Goal: Register for event/course

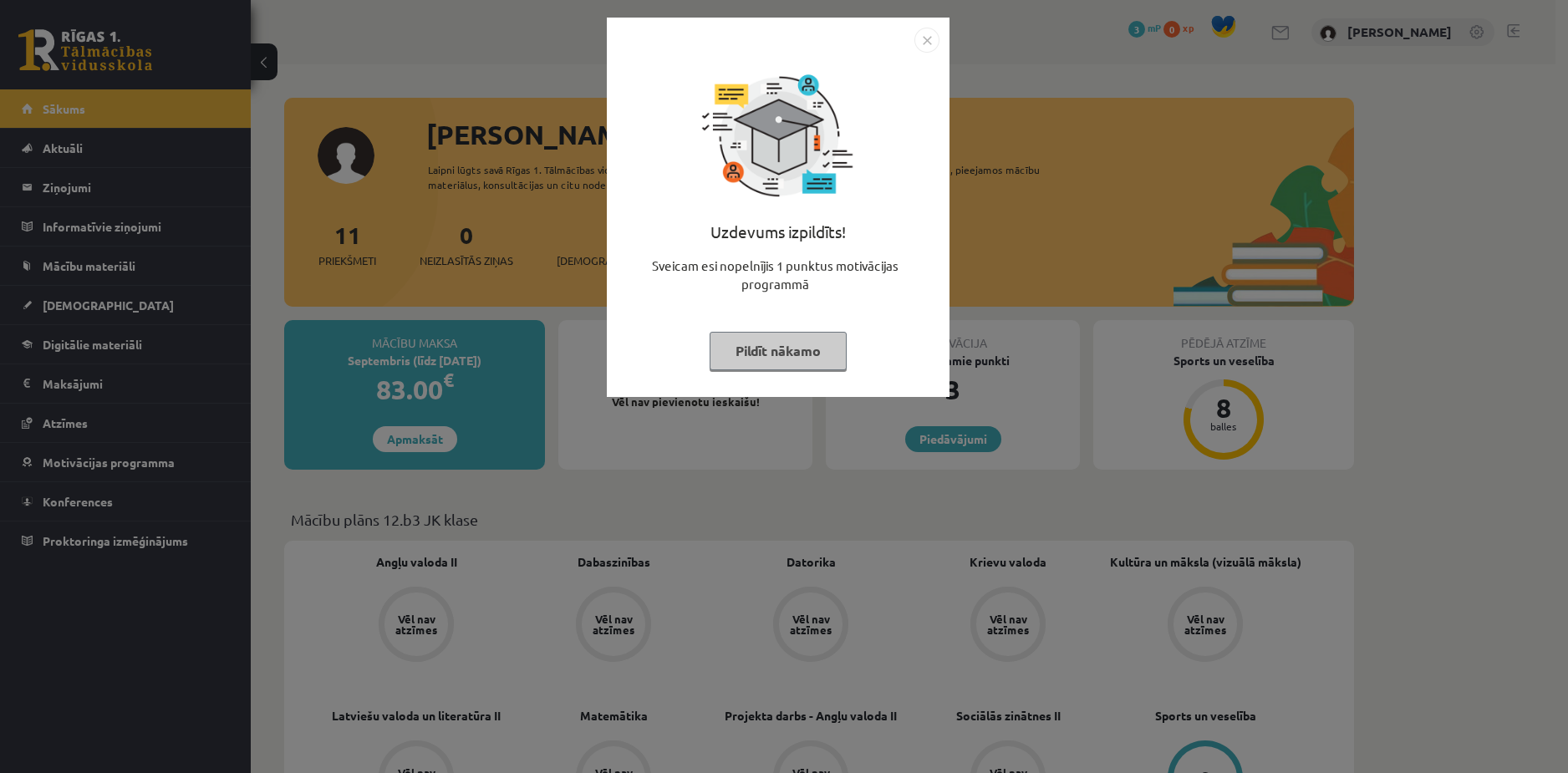
click at [923, 31] on img "Close" at bounding box center [927, 40] width 25 height 25
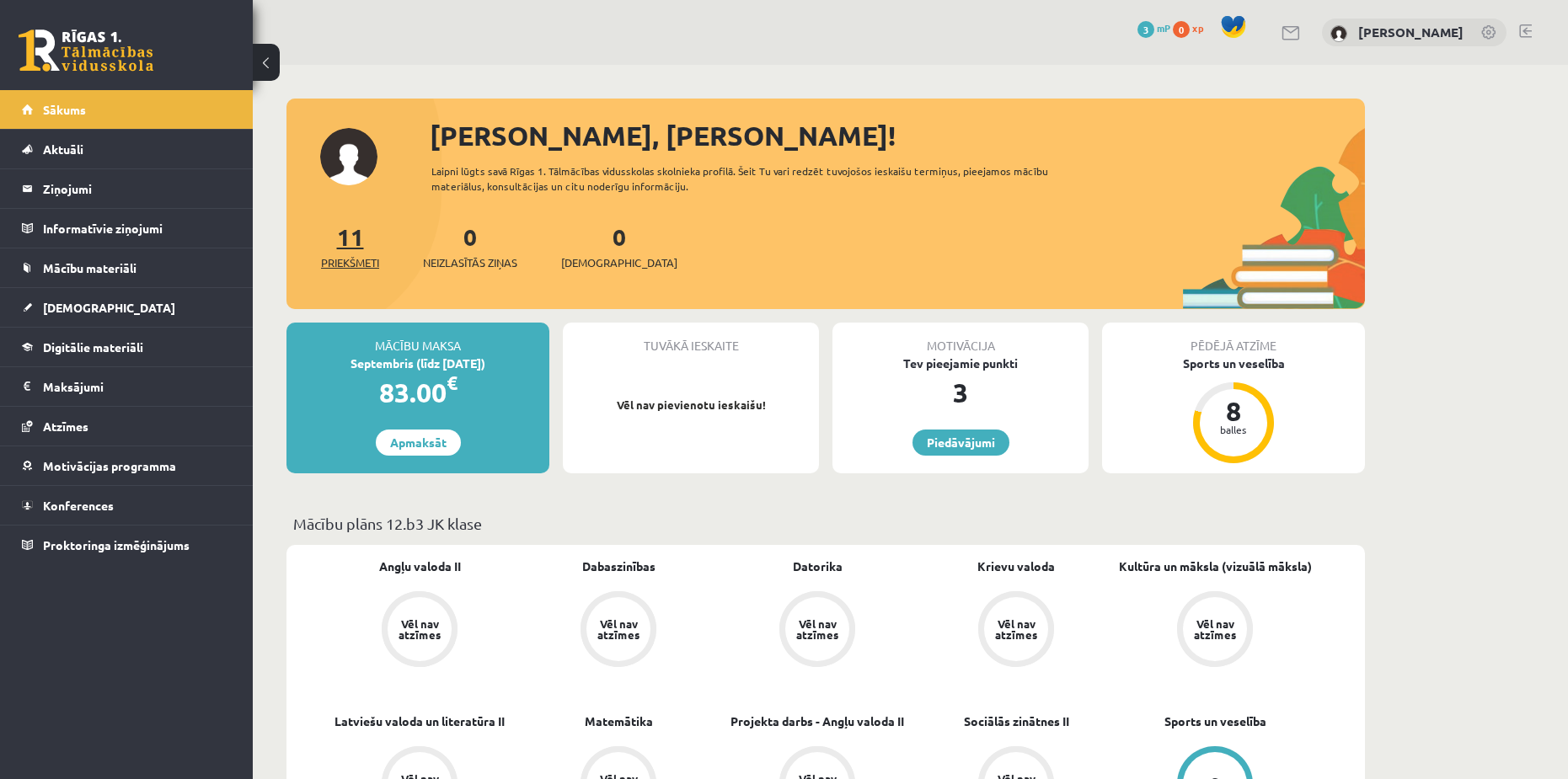
click at [339, 247] on link "11 Priekšmeti" at bounding box center [350, 246] width 58 height 50
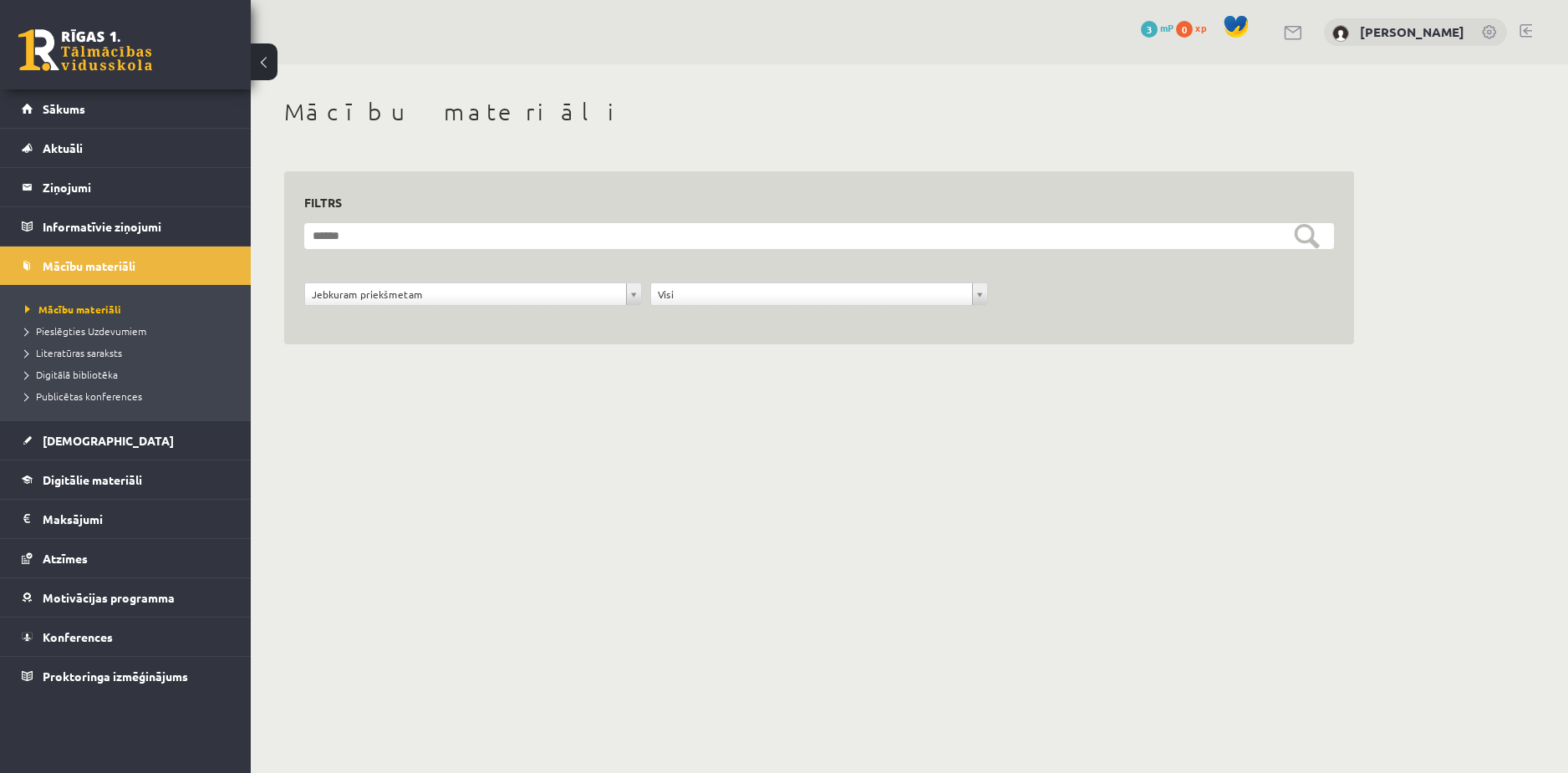
click at [266, 57] on button at bounding box center [265, 61] width 27 height 37
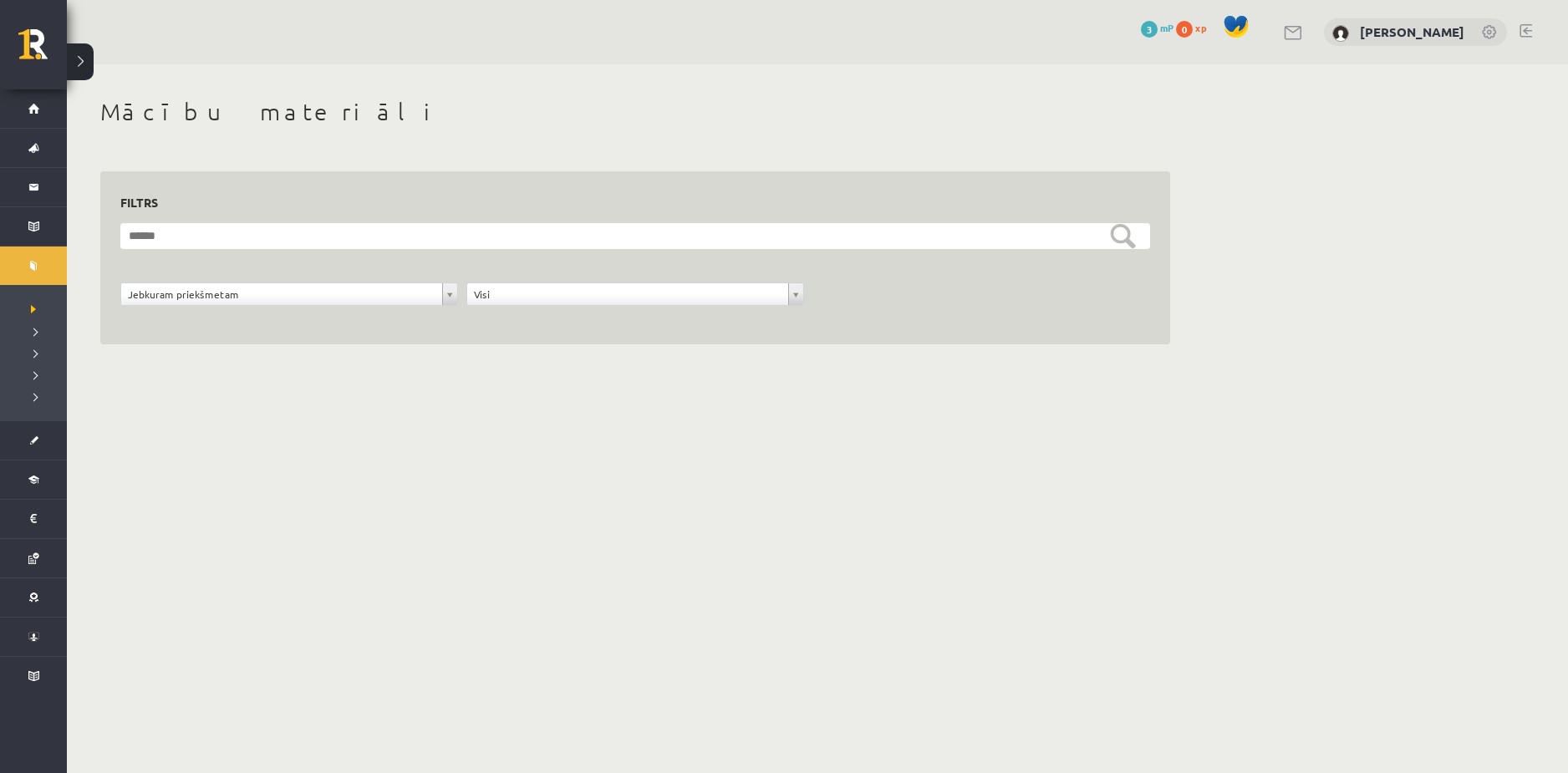
click at [84, 59] on button at bounding box center [80, 61] width 27 height 37
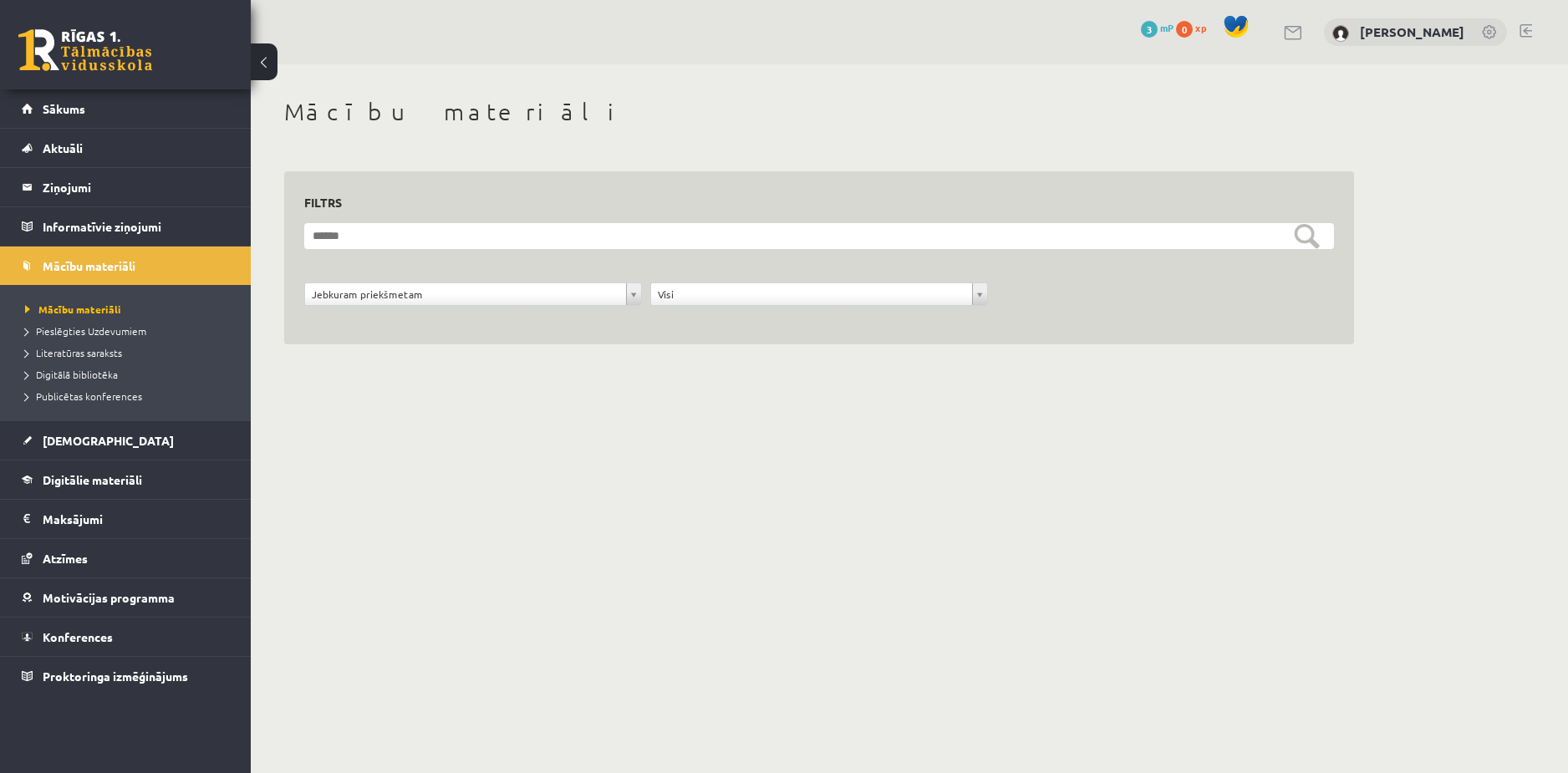
click at [84, 59] on link at bounding box center [85, 49] width 134 height 41
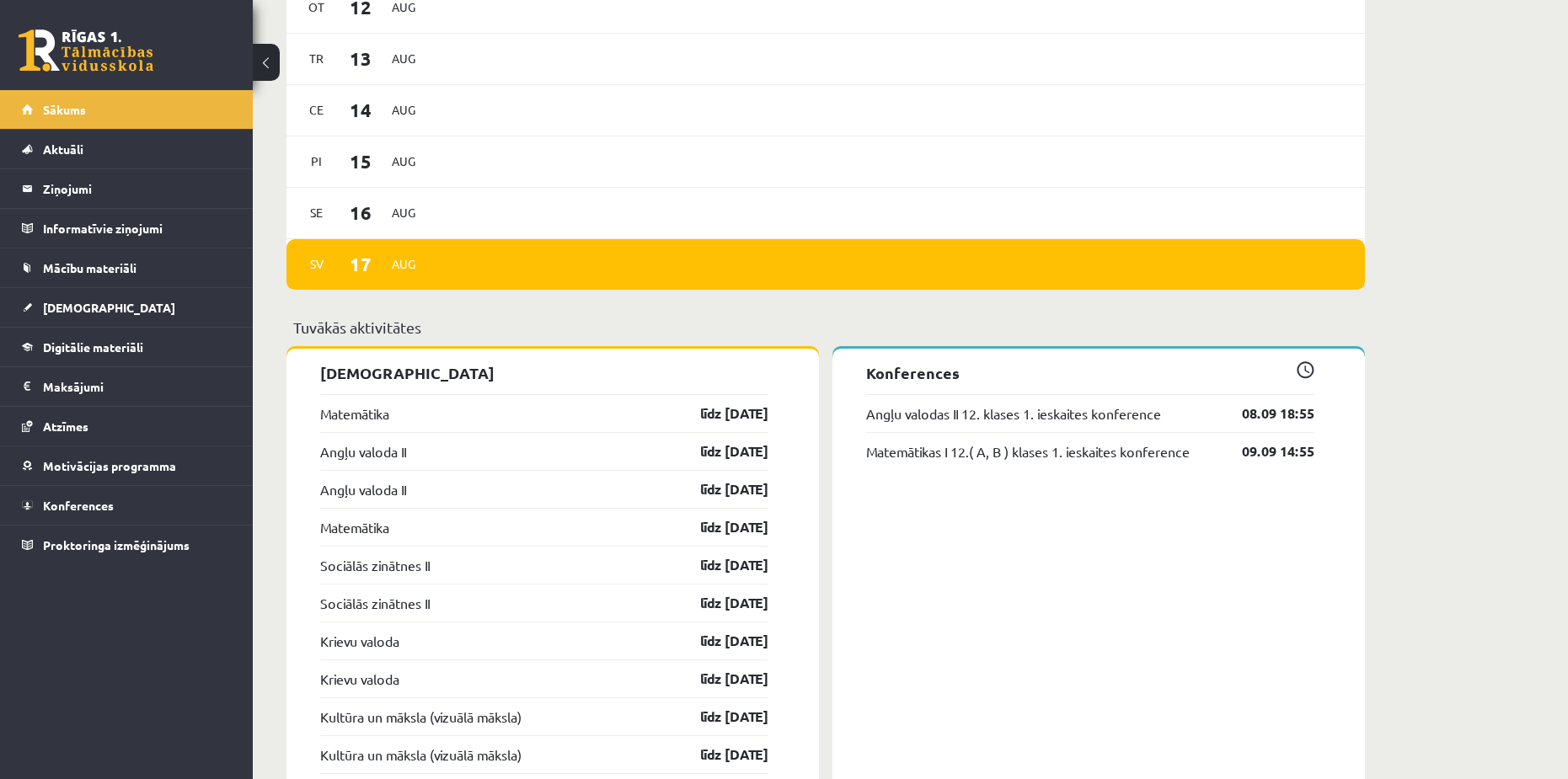
scroll to position [1263, 0]
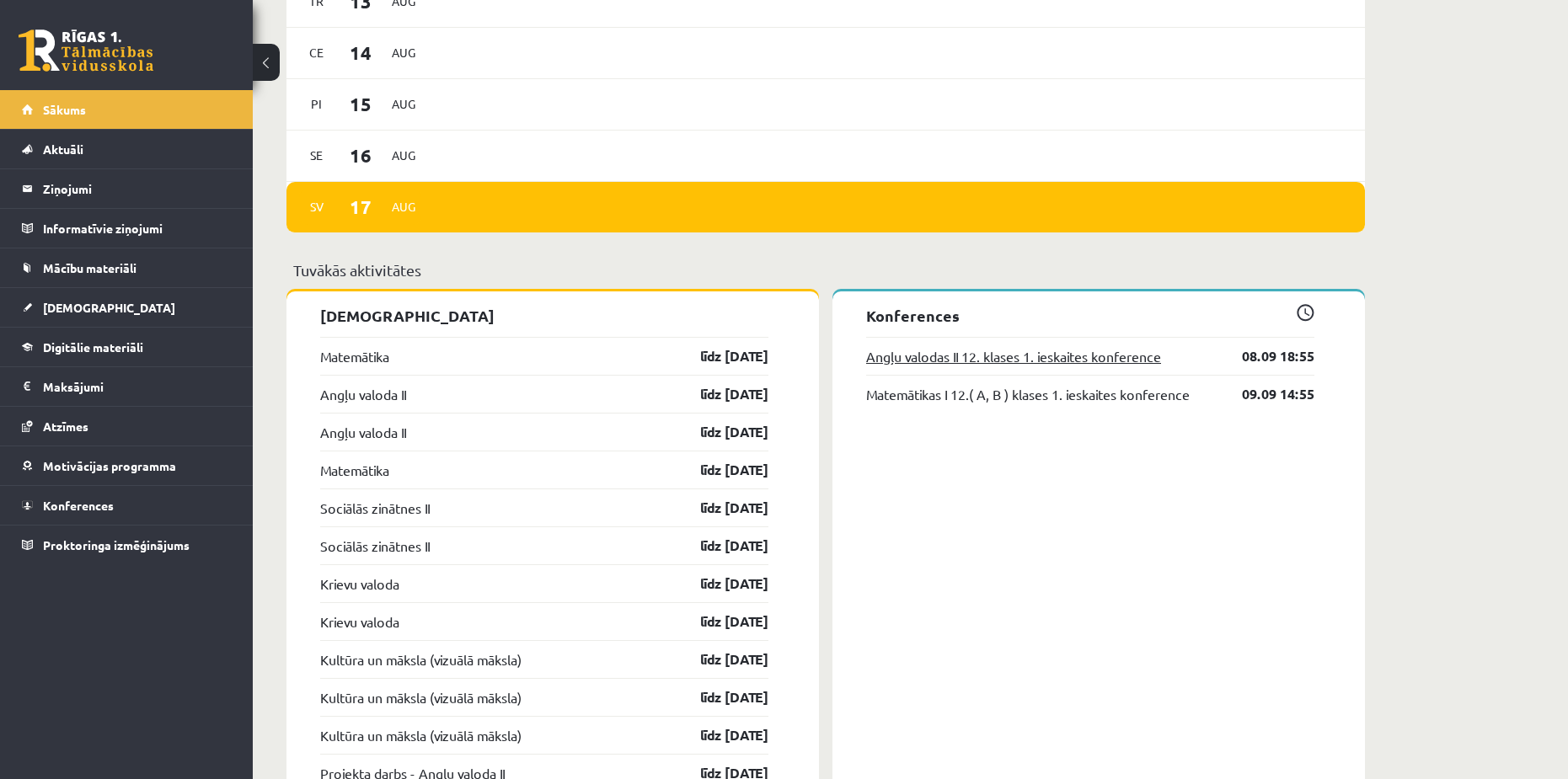
click at [1053, 355] on link "Angļu valodas II 12. klases 1. ieskaites konference" at bounding box center [1013, 356] width 295 height 20
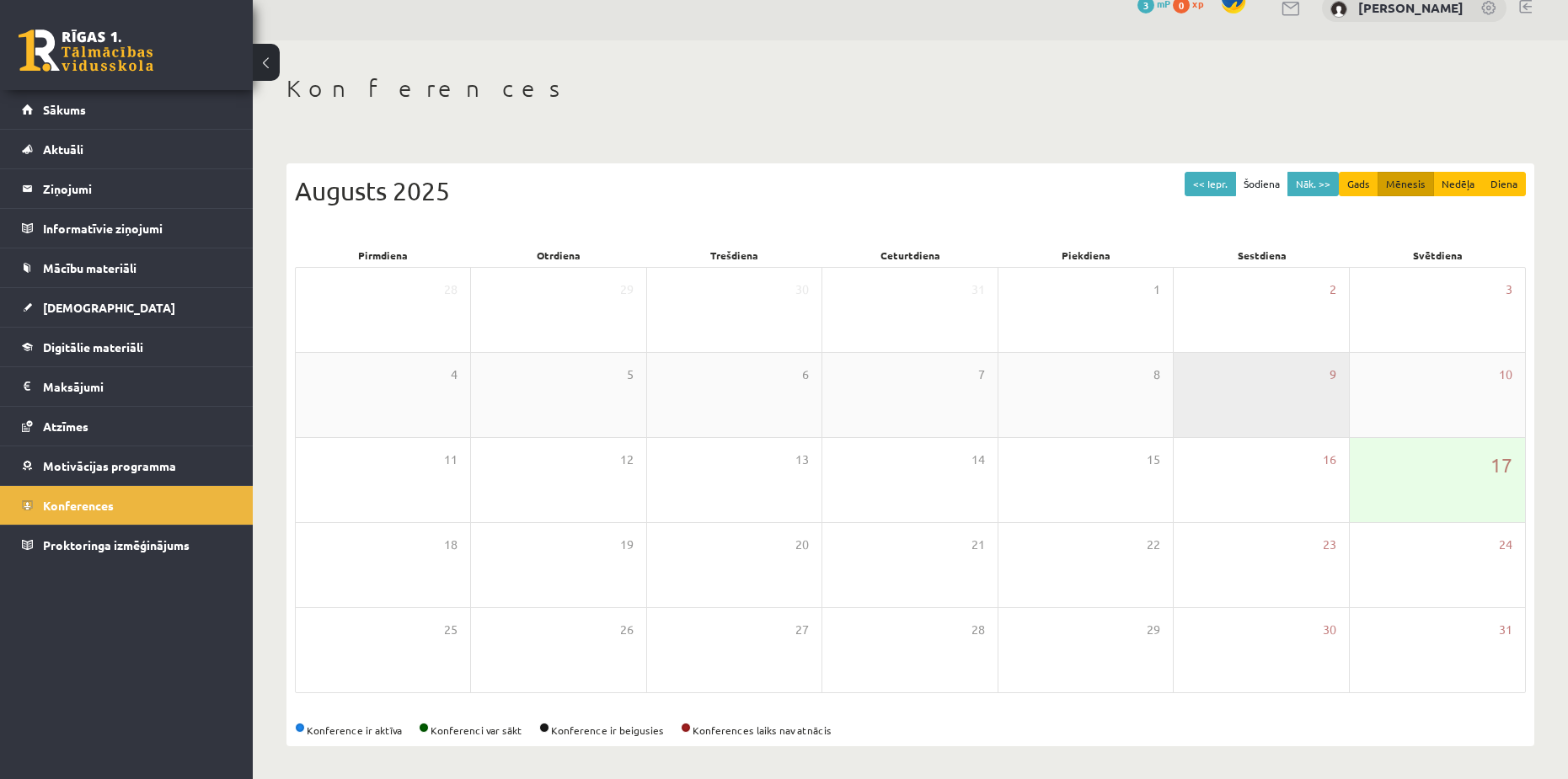
scroll to position [26, 0]
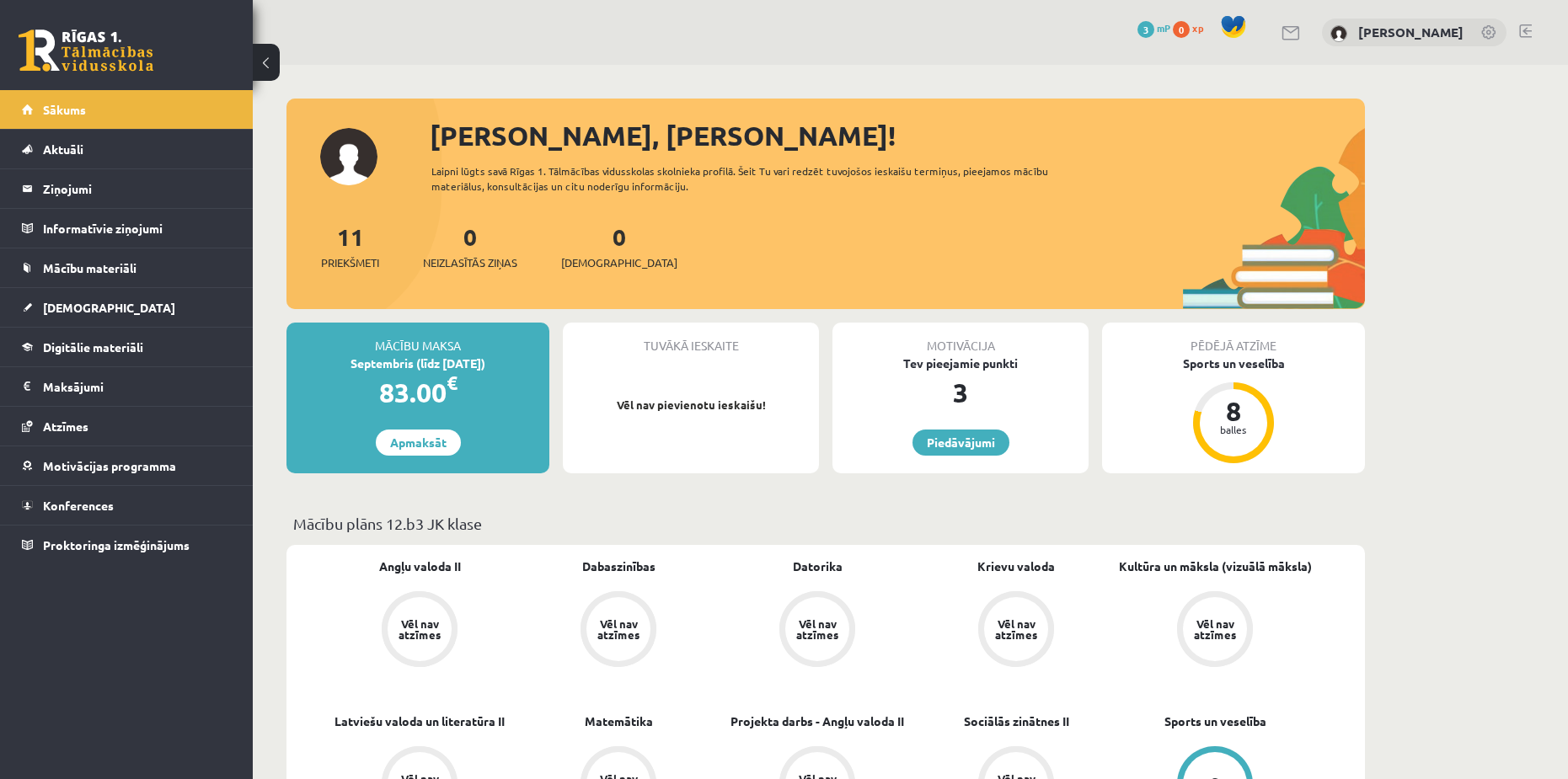
scroll to position [1263, 0]
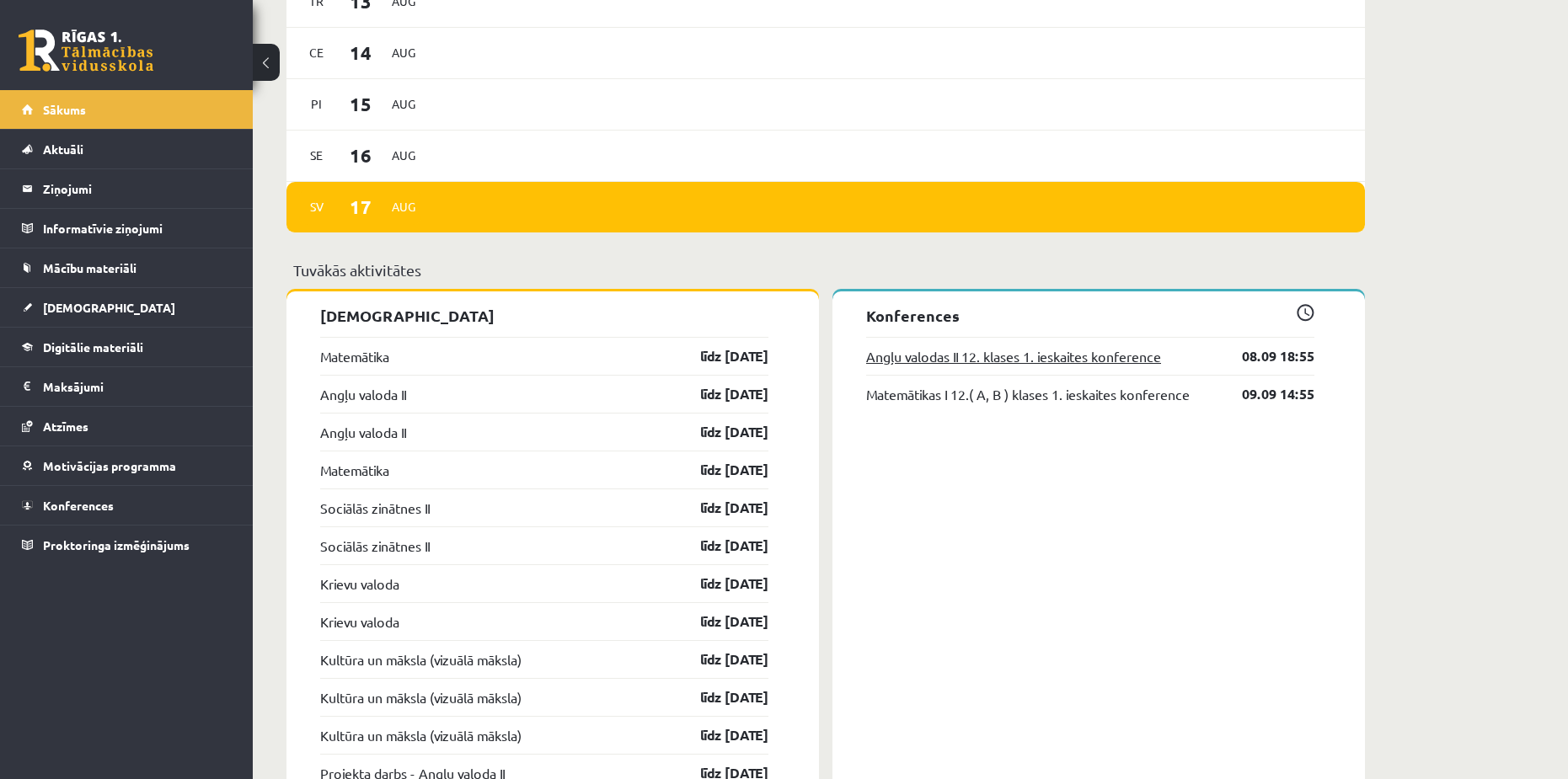
click at [1016, 357] on link "Angļu valodas II 12. klases 1. ieskaites konference" at bounding box center [1013, 356] width 295 height 20
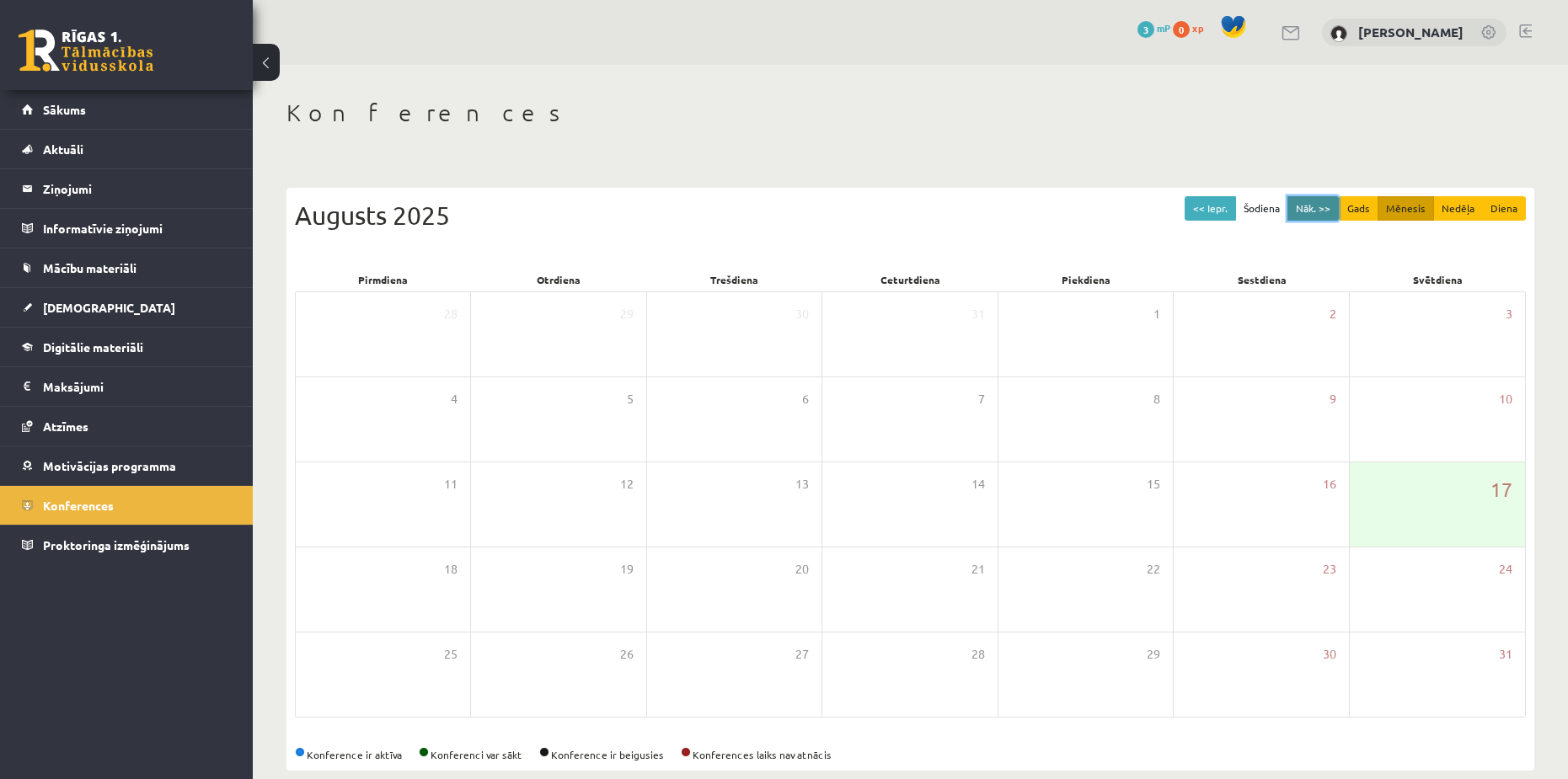
click at [1306, 209] on button "Nāk. >>" at bounding box center [1313, 208] width 52 height 24
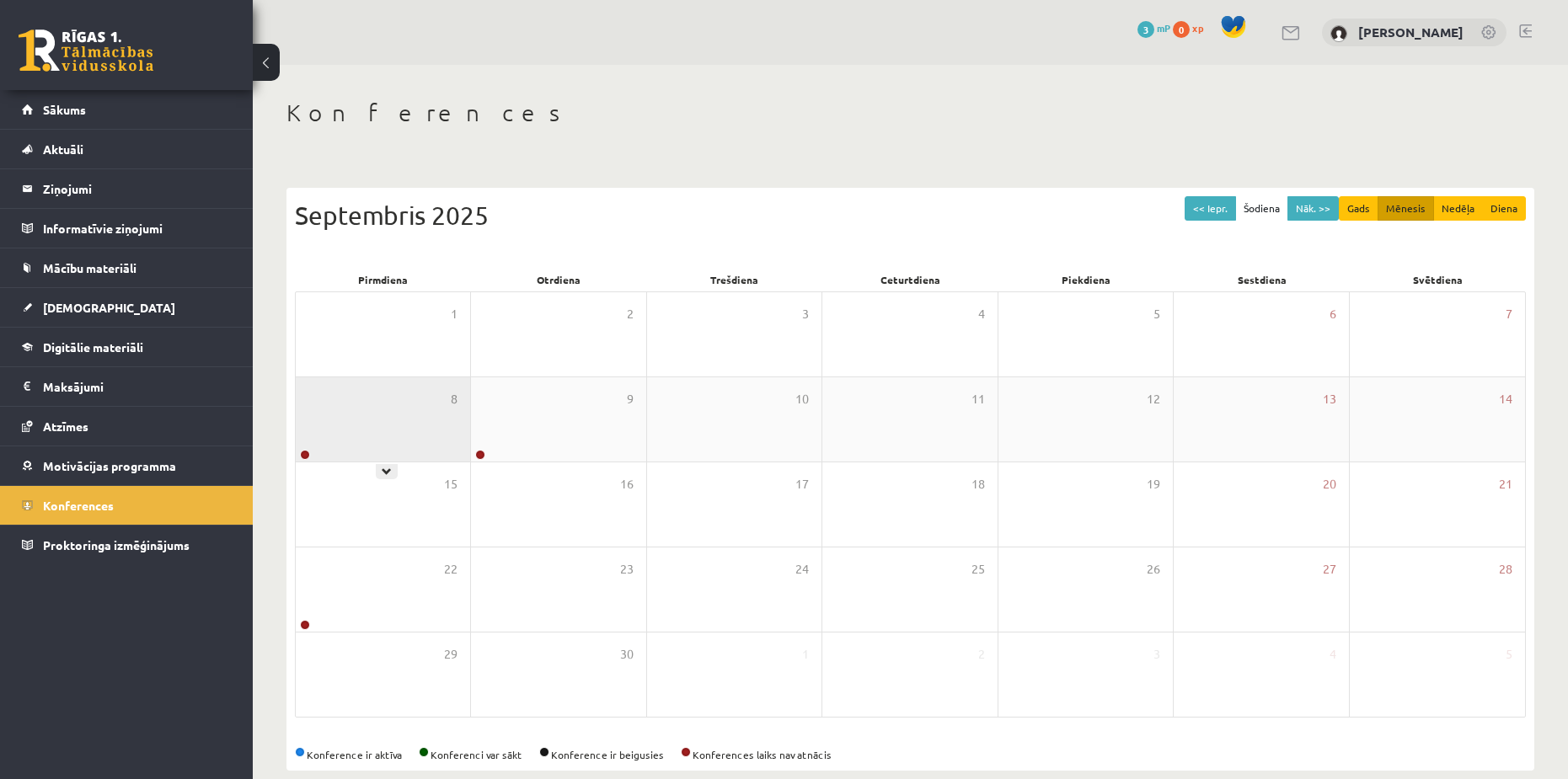
click at [350, 410] on div "8" at bounding box center [383, 419] width 174 height 84
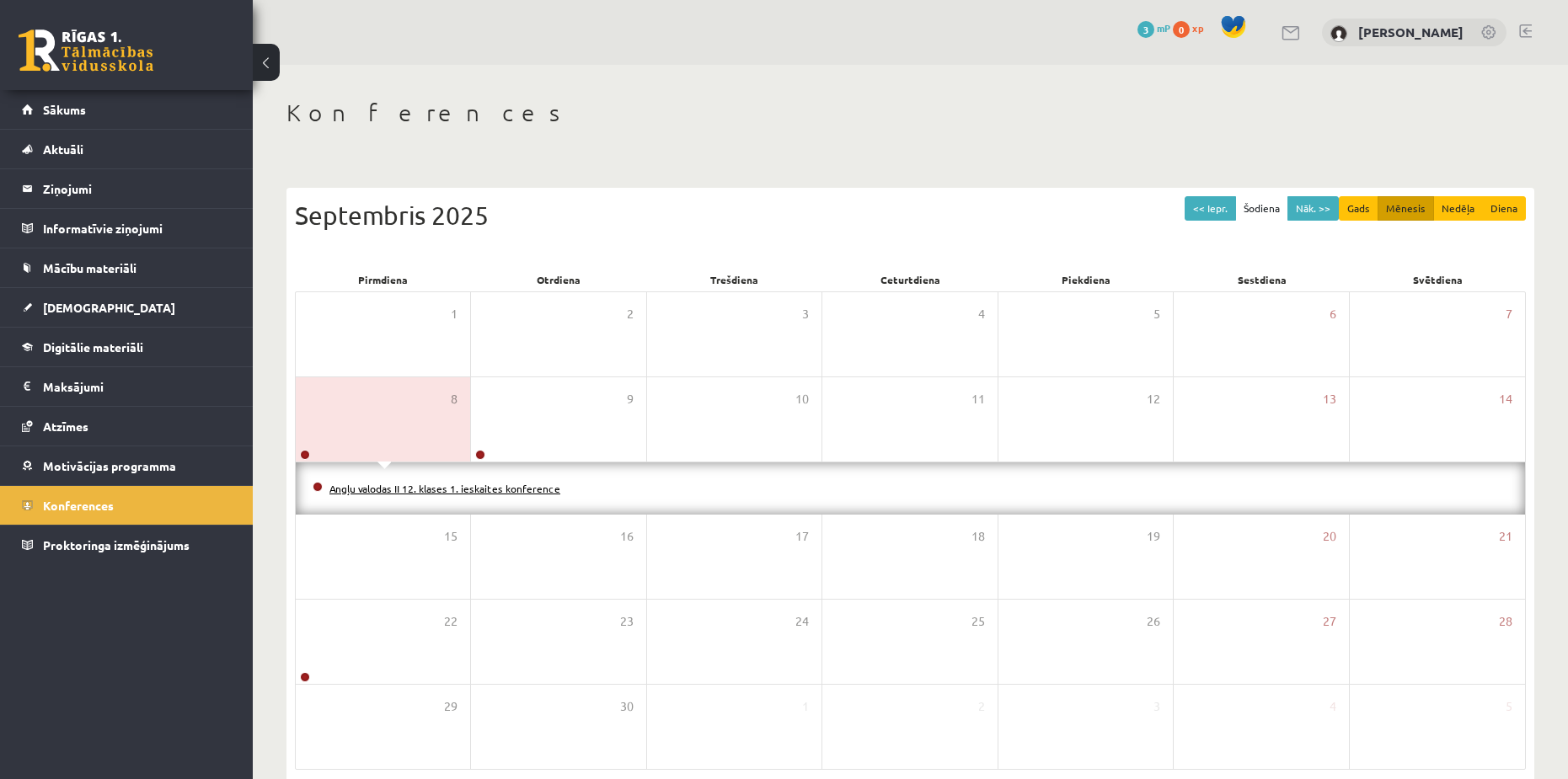
click at [449, 487] on link "Angļu valodas II 12. klases 1. ieskaites konference" at bounding box center [445, 488] width 230 height 14
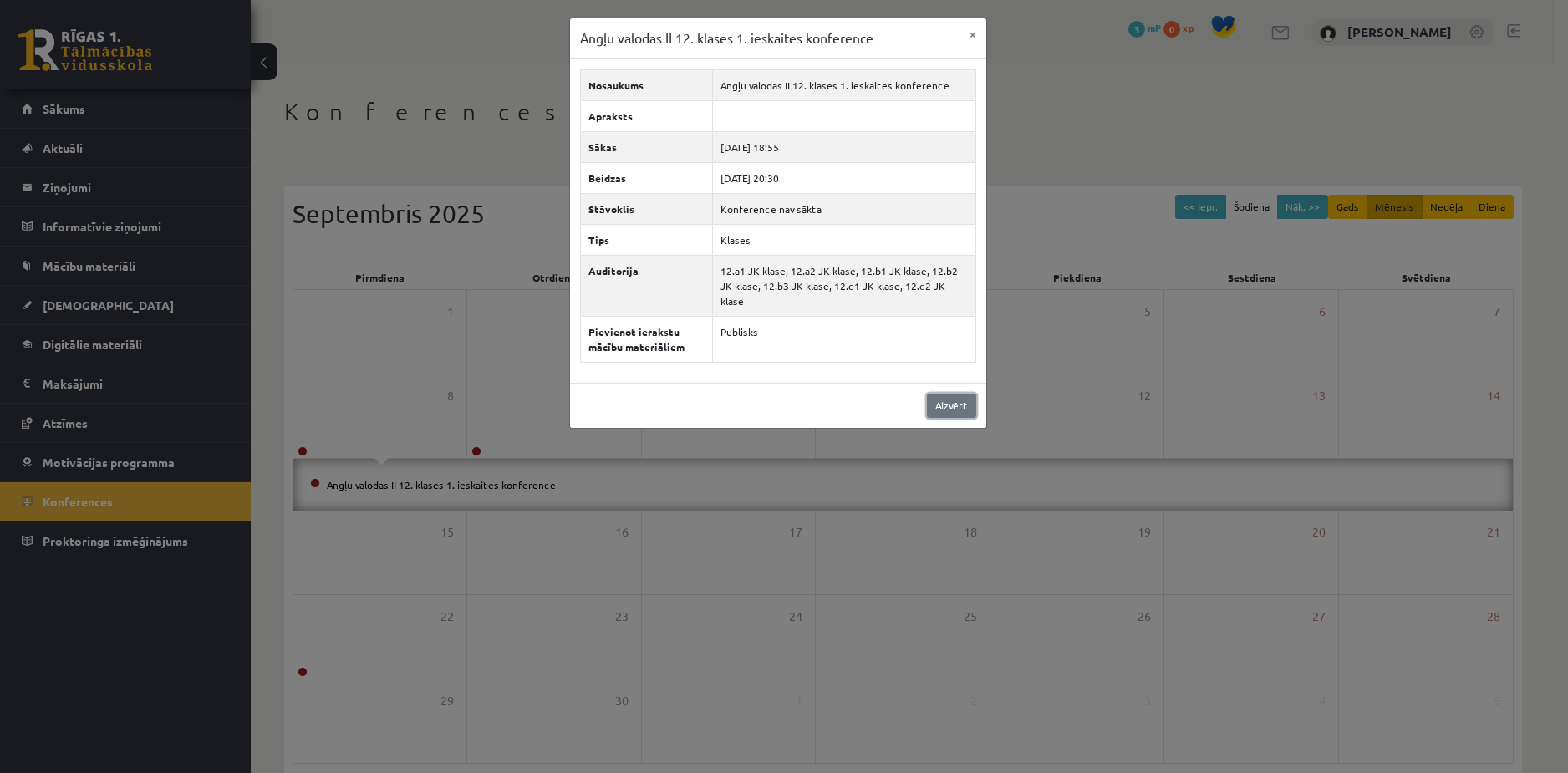
click at [939, 393] on link "Aizvērt" at bounding box center [951, 405] width 50 height 24
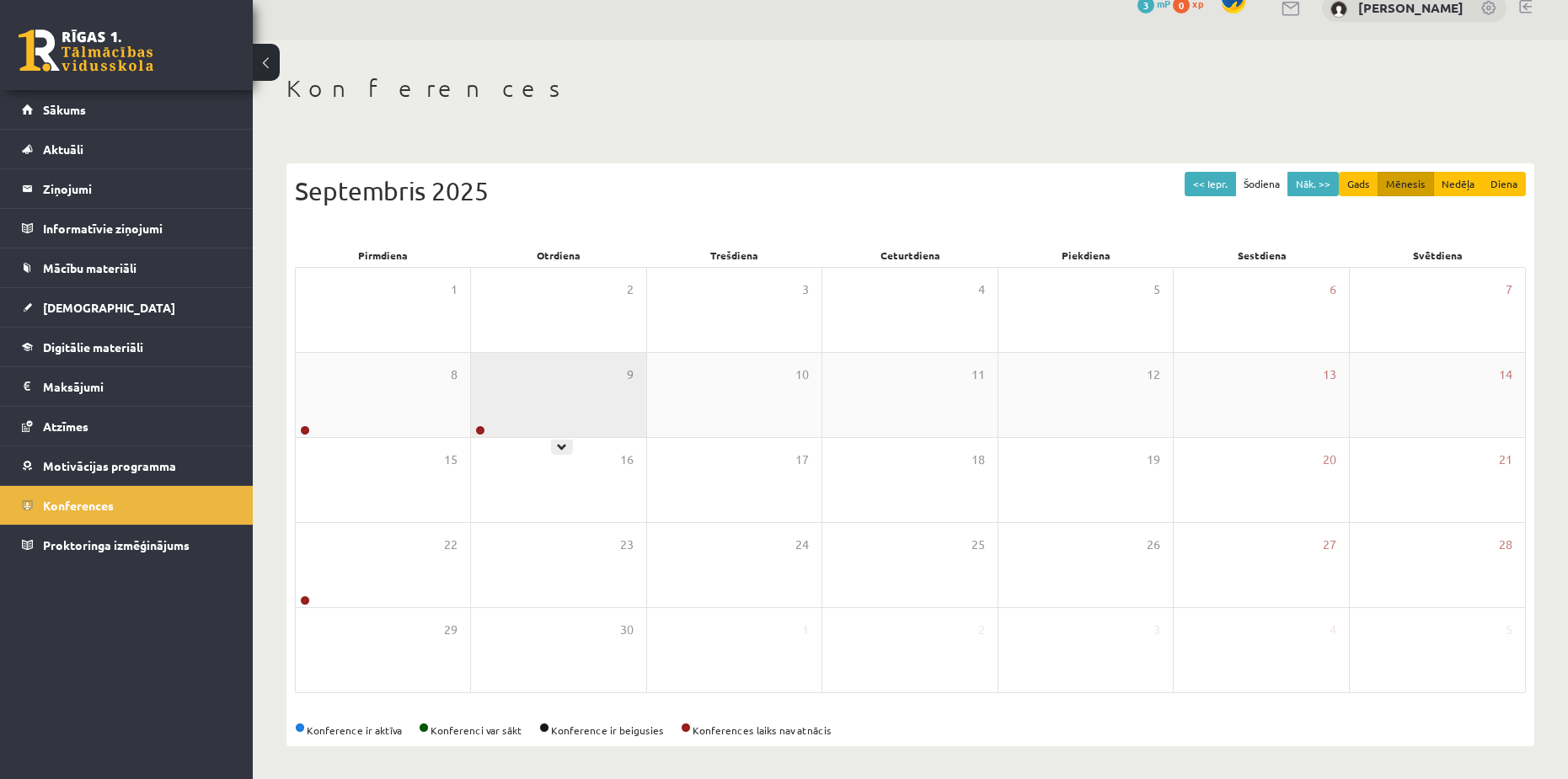
scroll to position [26, 0]
